Goal: Task Accomplishment & Management: Complete application form

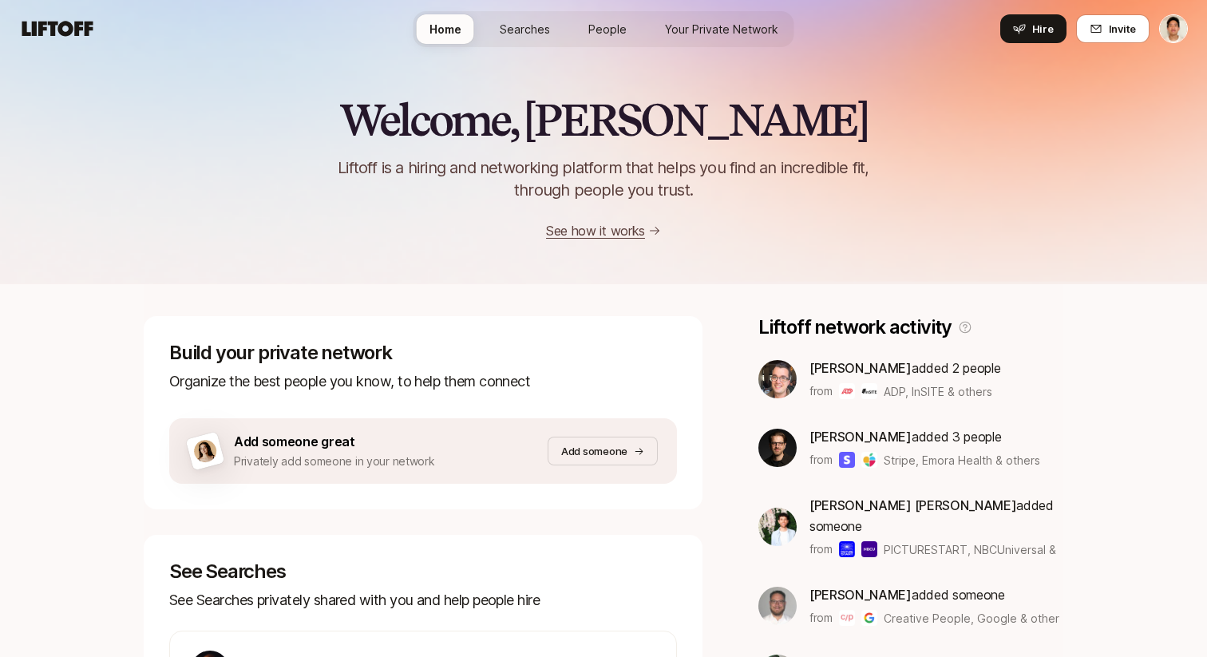
click at [265, 159] on div "Welcome, [PERSON_NAME] is a hiring and networking platform that helps you find …" at bounding box center [603, 168] width 1207 height 145
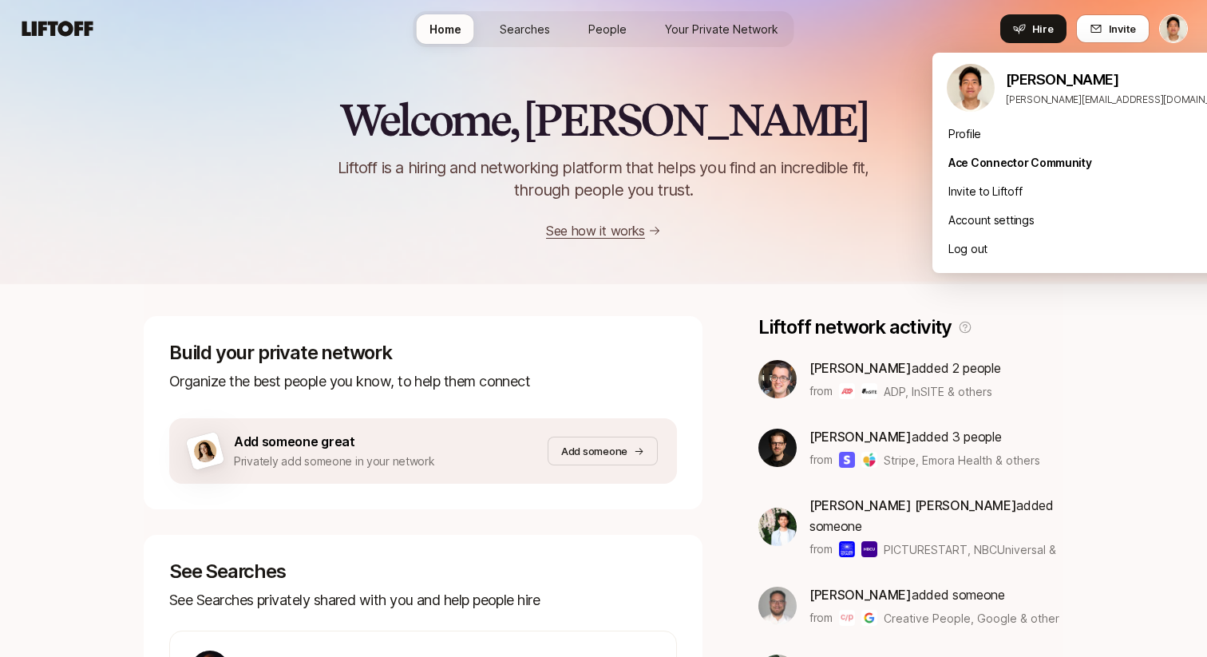
click at [1178, 39] on html "Home Searches People Your Private Network Hire Home Searches People Your Privat…" at bounding box center [603, 328] width 1207 height 657
click at [1013, 253] on div "Log out" at bounding box center [1092, 249] width 319 height 29
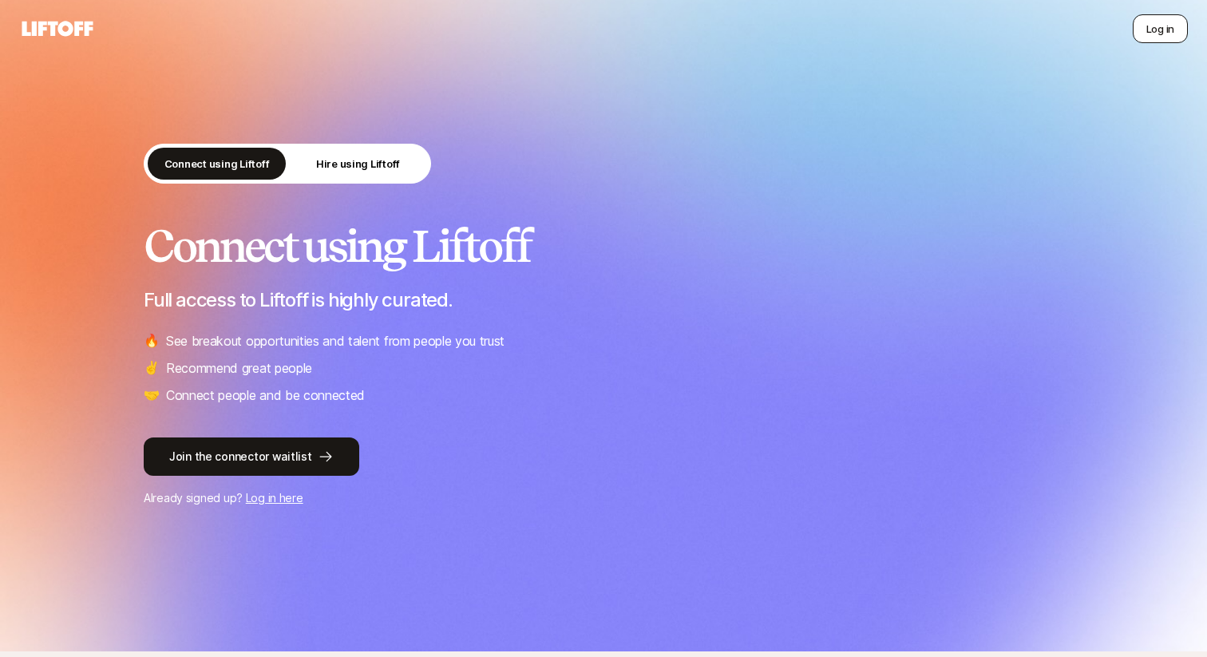
click at [1158, 29] on button "Log in" at bounding box center [1160, 28] width 55 height 29
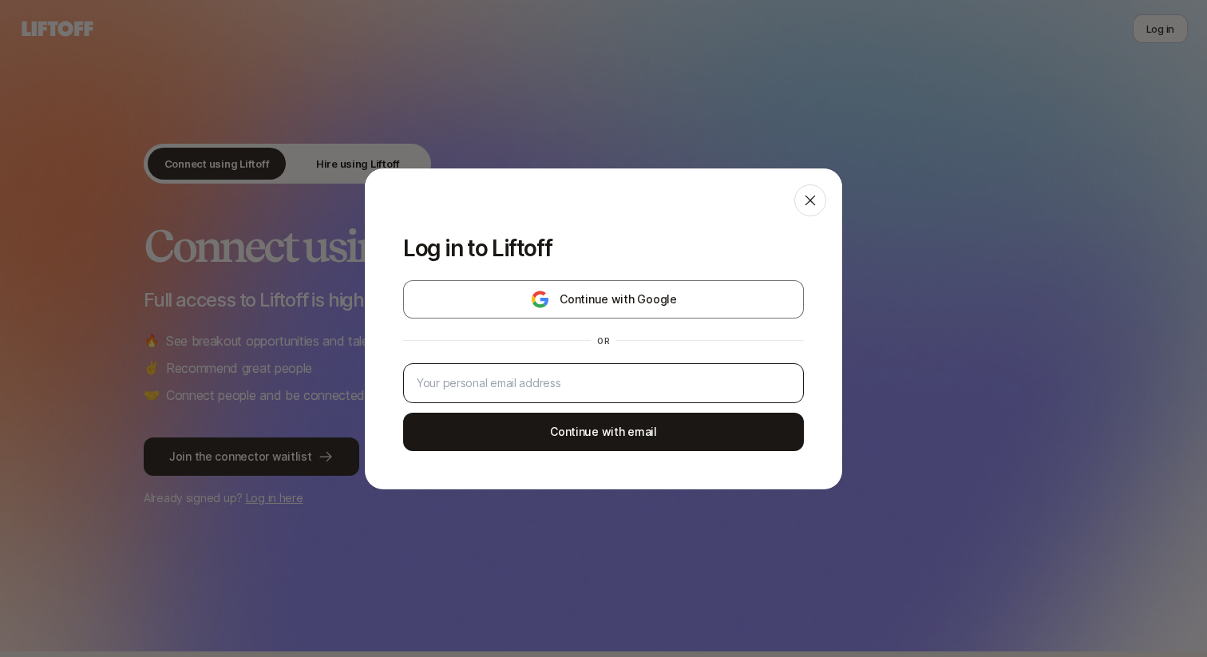
click at [529, 369] on div at bounding box center [603, 383] width 401 height 40
click at [513, 382] on input "email" at bounding box center [604, 383] width 374 height 19
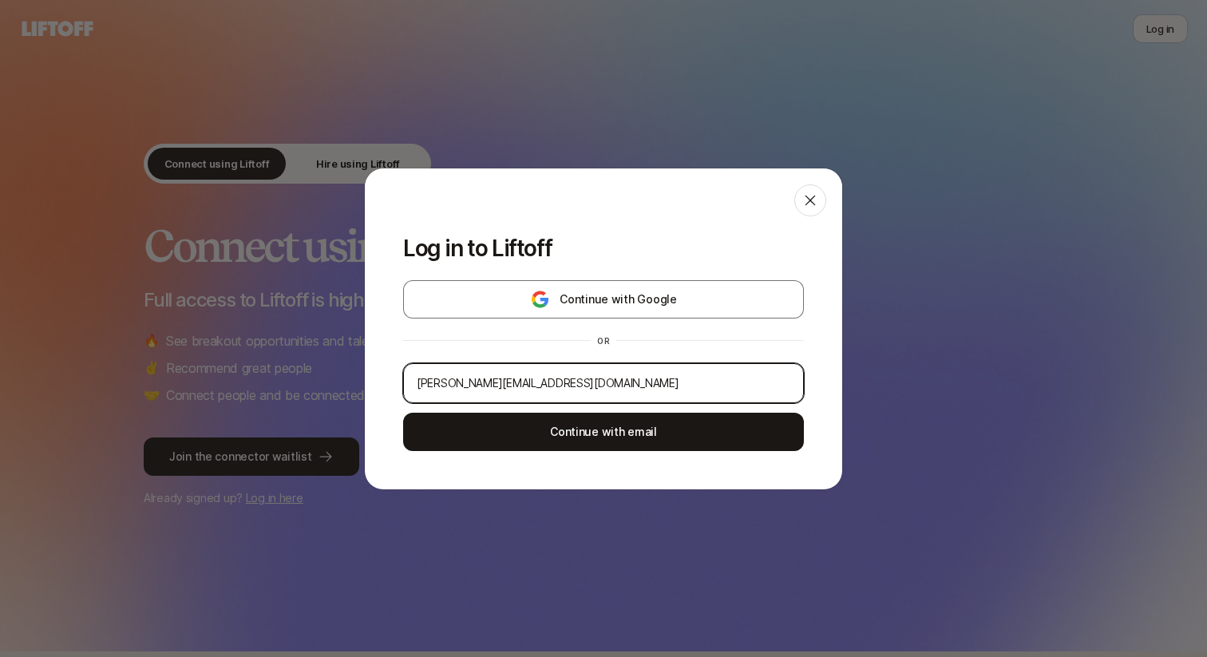
type input "jeremy+tcqa@liftoff.xyz"
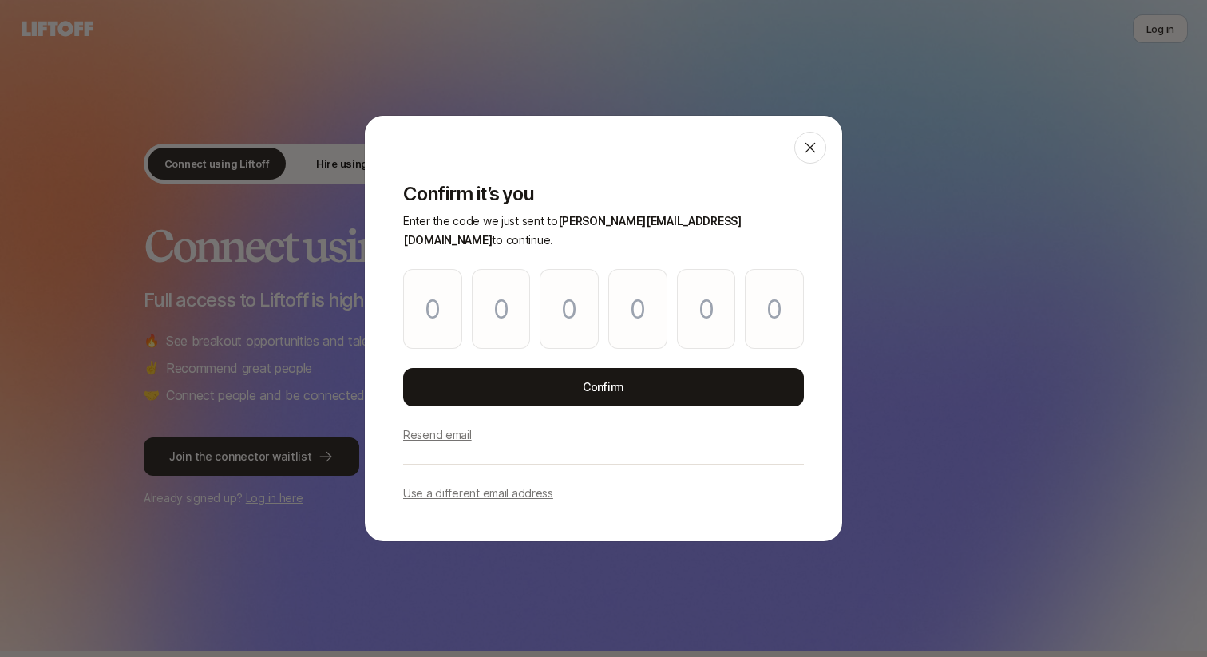
click at [520, 155] on div at bounding box center [604, 140] width 478 height 48
click at [437, 305] on input "Please enter OTP character 1" at bounding box center [432, 309] width 59 height 80
paste input "3"
type input "4"
type input "7"
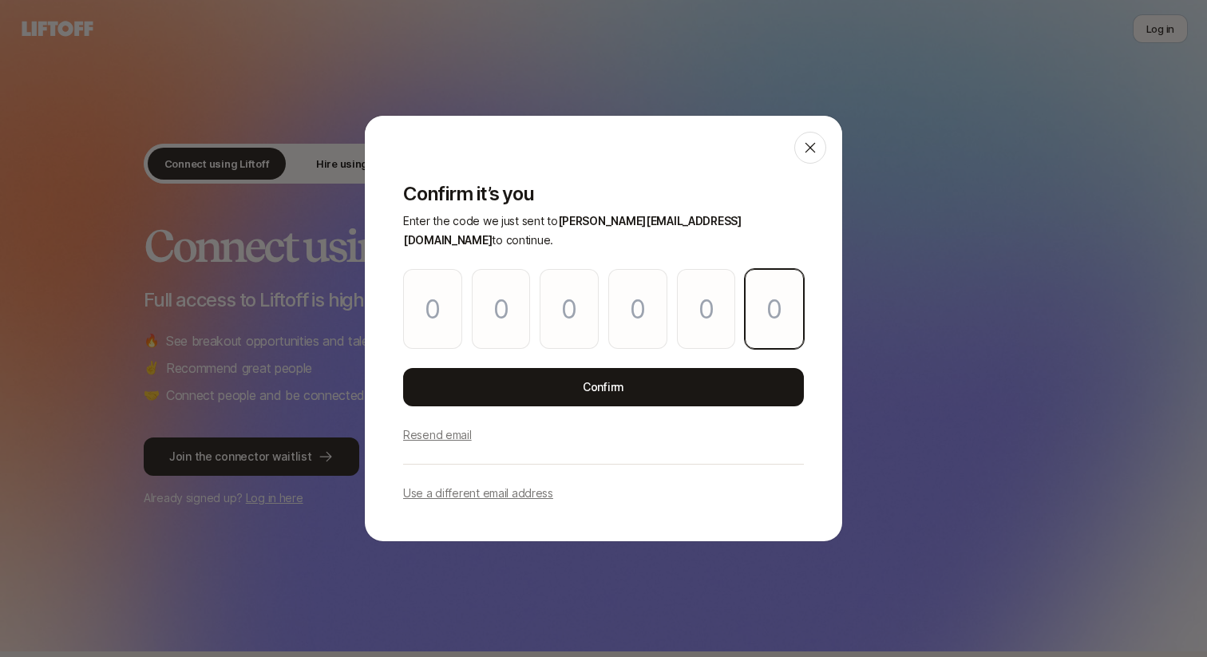
type input "6"
type input "1"
type input "3"
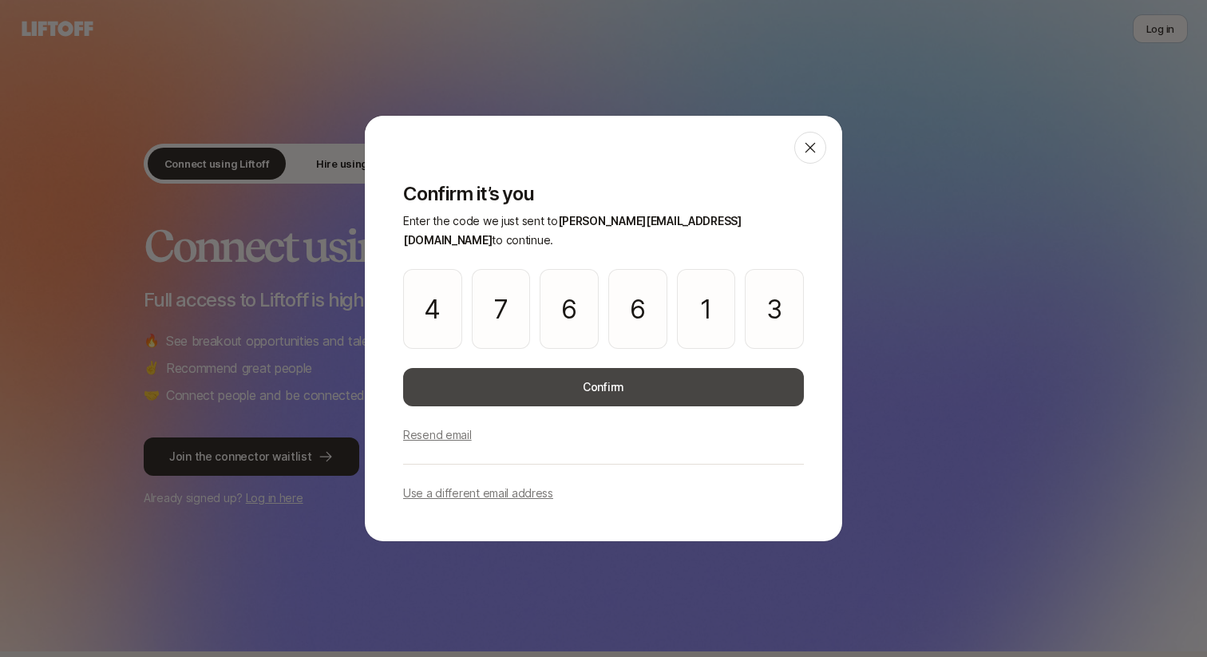
click at [561, 368] on button "Confirm" at bounding box center [603, 387] width 401 height 38
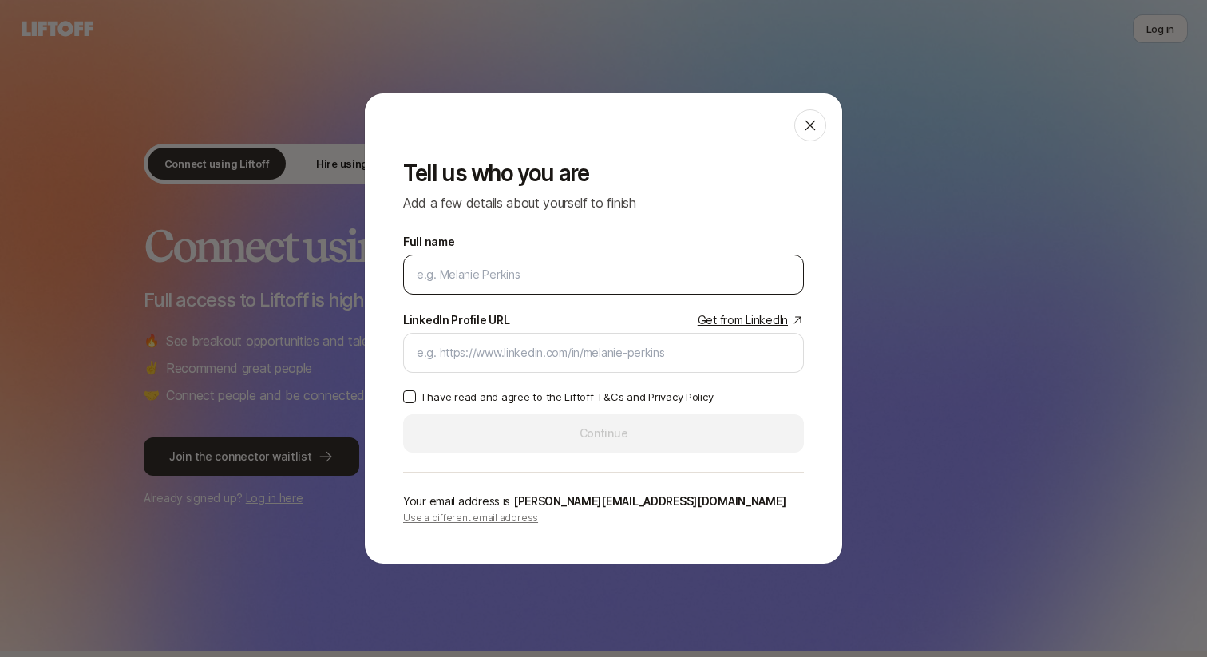
click at [481, 274] on input "Full name" at bounding box center [604, 274] width 374 height 19
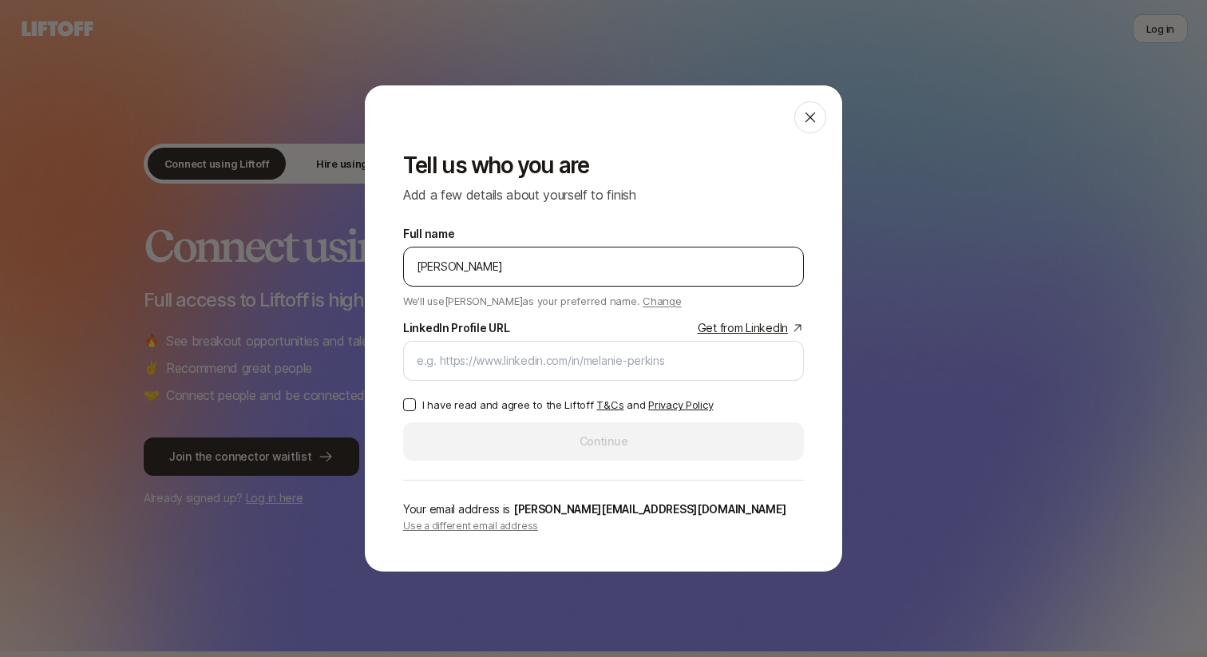
type input "Jeremy Chen"
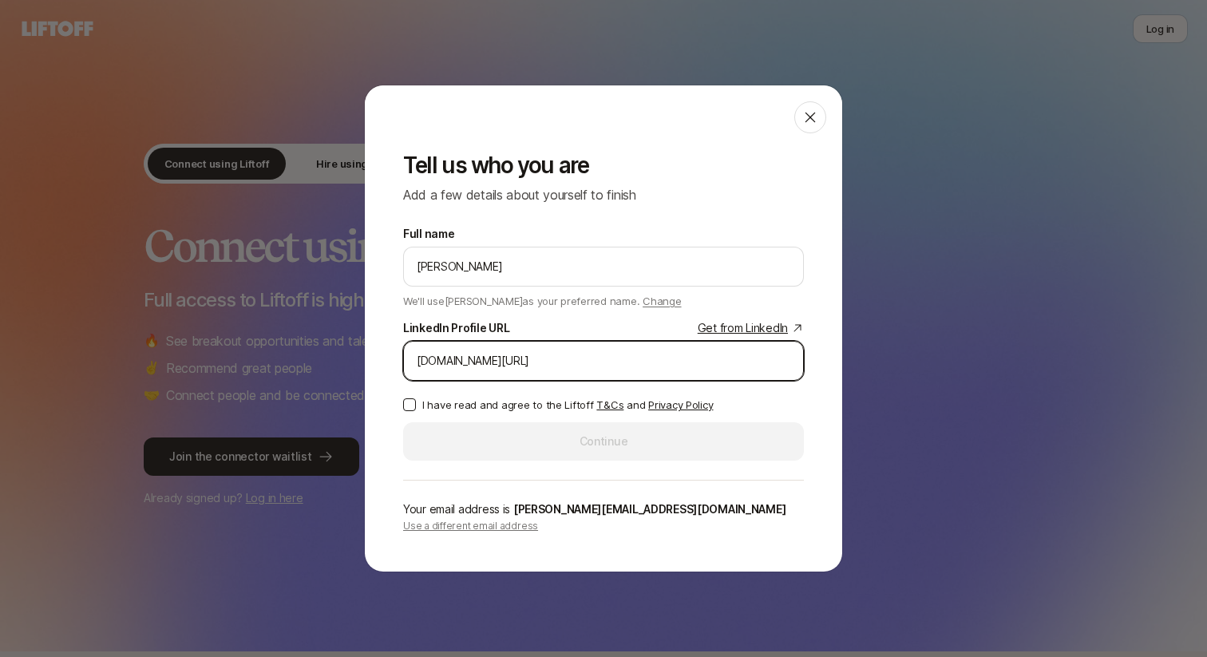
type input "linkedin.com/in/jeremypchen"
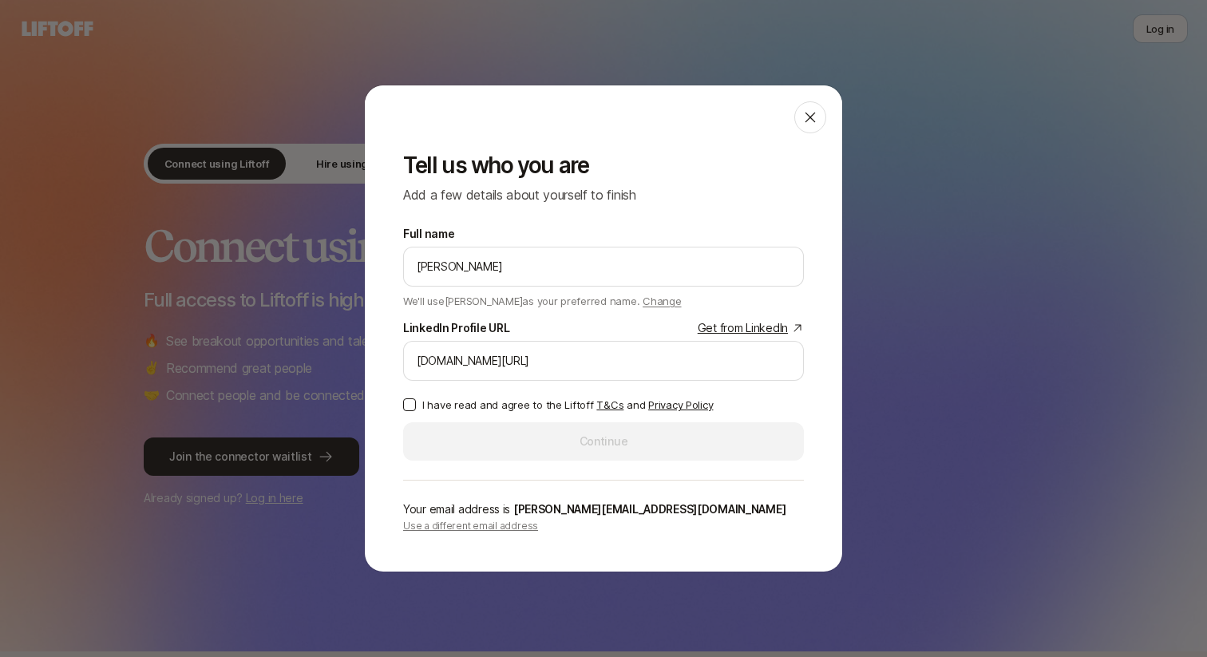
click at [474, 405] on p "I have read and agree to the Liftoff T&Cs and Privacy Policy" at bounding box center [567, 405] width 291 height 16
click at [416, 405] on button "I have read and agree to the Liftoff T&Cs and Privacy Policy" at bounding box center [409, 404] width 13 height 13
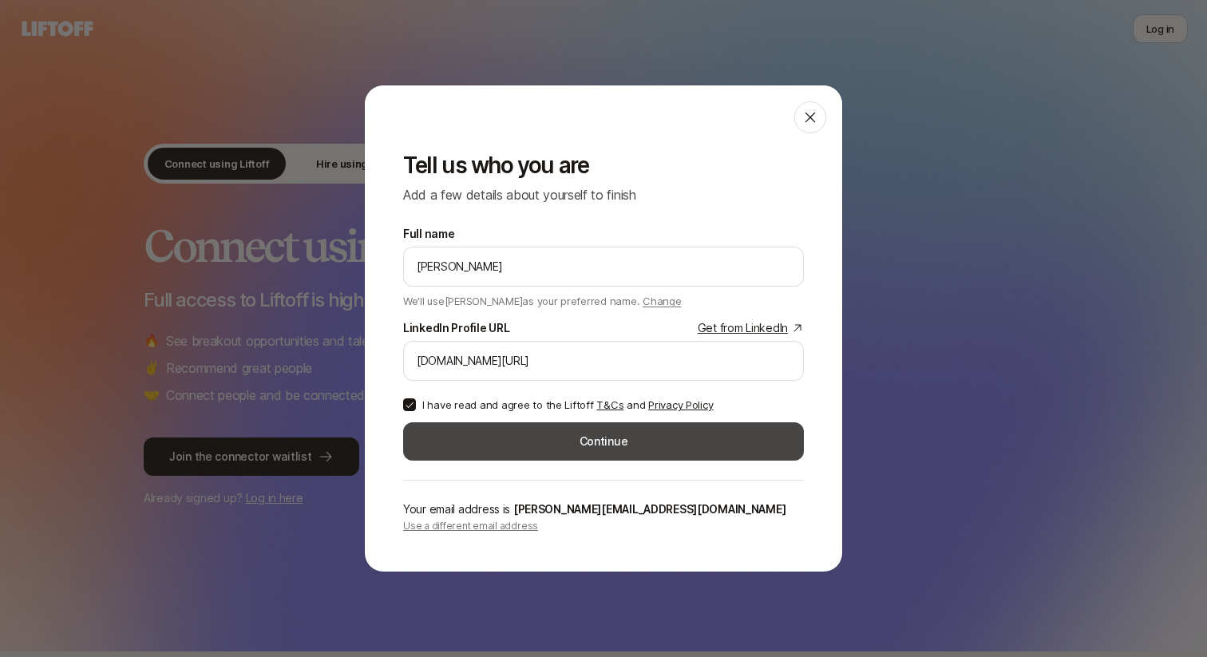
click at [481, 436] on button "Continue" at bounding box center [603, 441] width 401 height 38
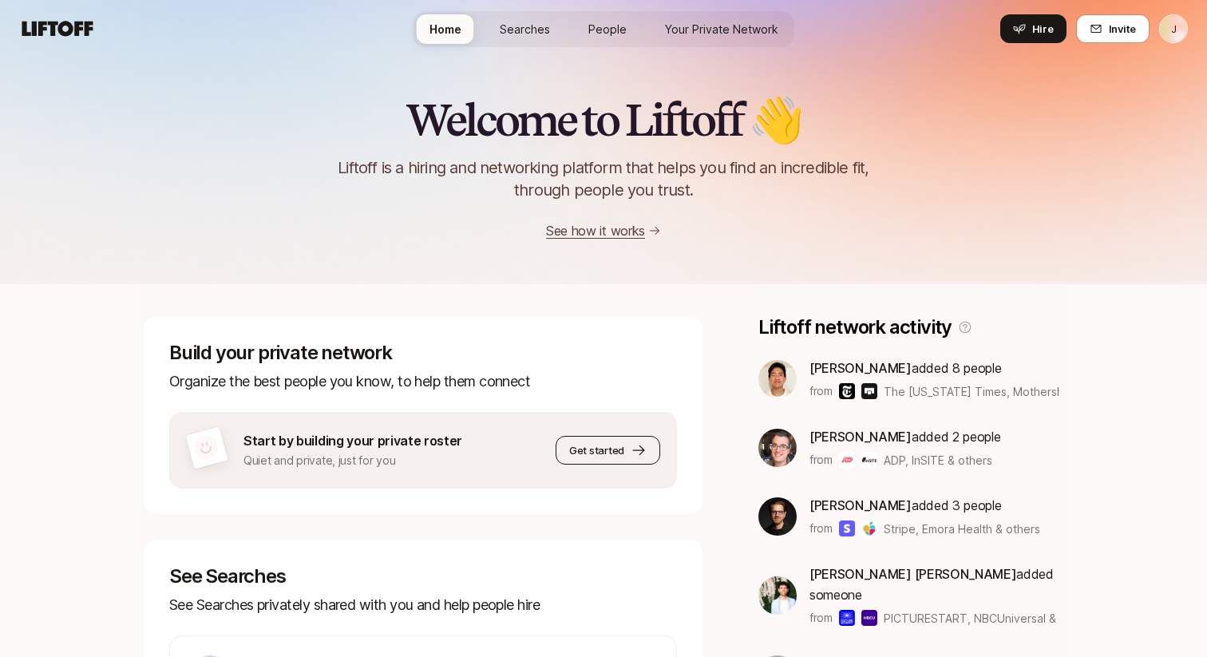
click at [589, 445] on span "Get started" at bounding box center [596, 450] width 55 height 16
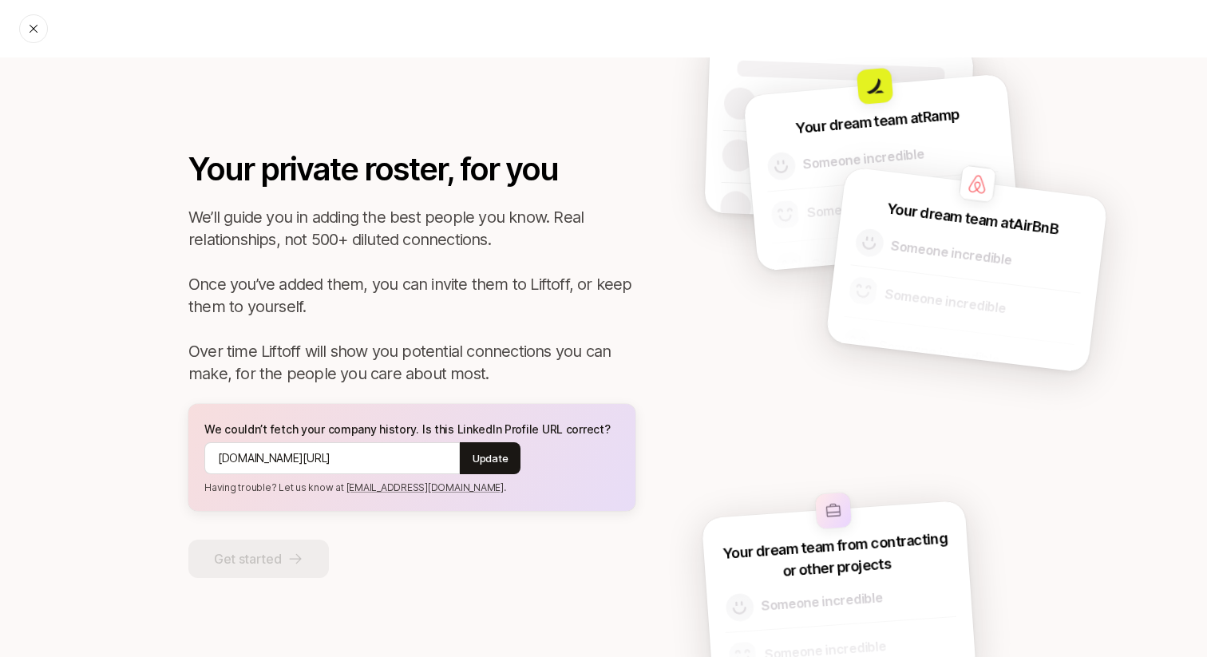
click at [476, 376] on p "We’ll guide you in adding the best people you know. Real relationships, not 500…" at bounding box center [411, 295] width 447 height 179
click at [604, 66] on div "Your private roster, for you We’ll guide you in adding the best people you know…" at bounding box center [604, 365] width 1038 height 616
